Goal: Find specific page/section: Find specific page/section

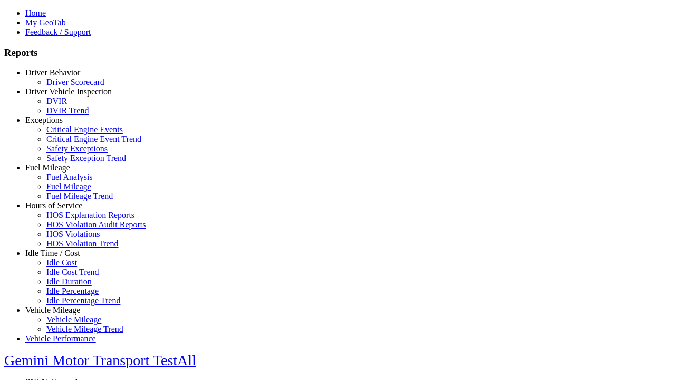
click at [61, 125] on link "Exceptions" at bounding box center [43, 120] width 37 height 9
click at [69, 153] on link "Safety Exceptions" at bounding box center [76, 148] width 61 height 9
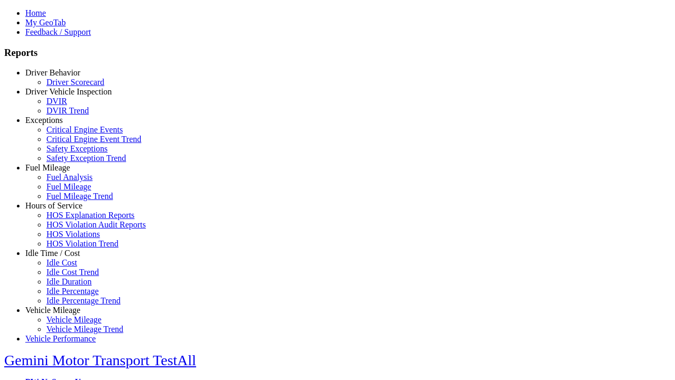
type input "**********"
